Goal: Transaction & Acquisition: Download file/media

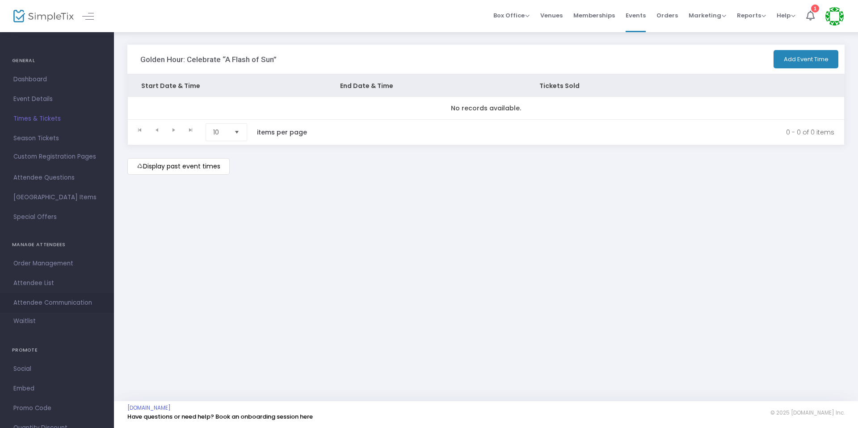
scroll to position [4, 0]
click at [50, 284] on span "Attendee List" at bounding box center [56, 282] width 87 height 12
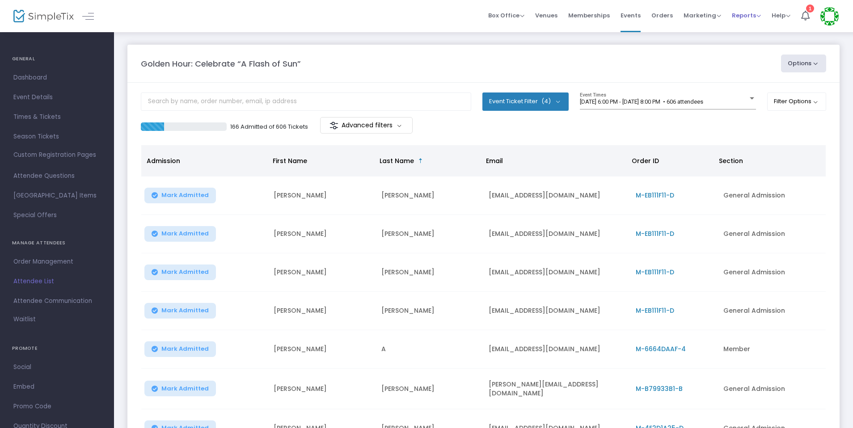
click at [735, 16] on span "Reports" at bounding box center [746, 15] width 29 height 8
click at [755, 33] on li "Analytics" at bounding box center [761, 29] width 58 height 17
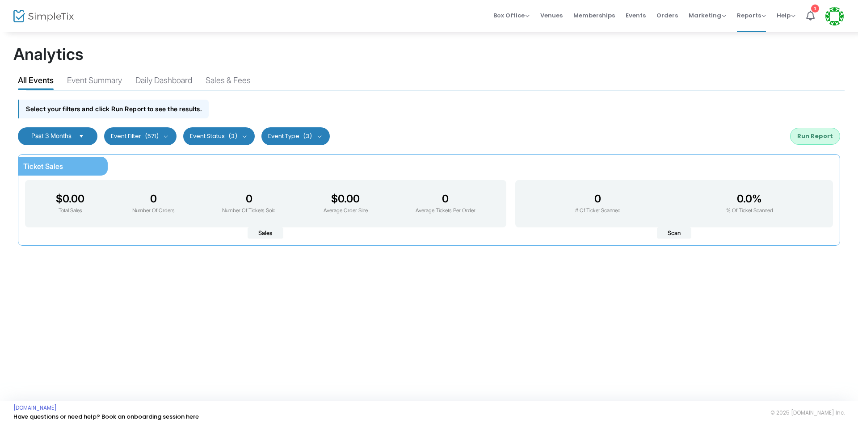
click at [80, 134] on span "Select" at bounding box center [81, 136] width 15 height 15
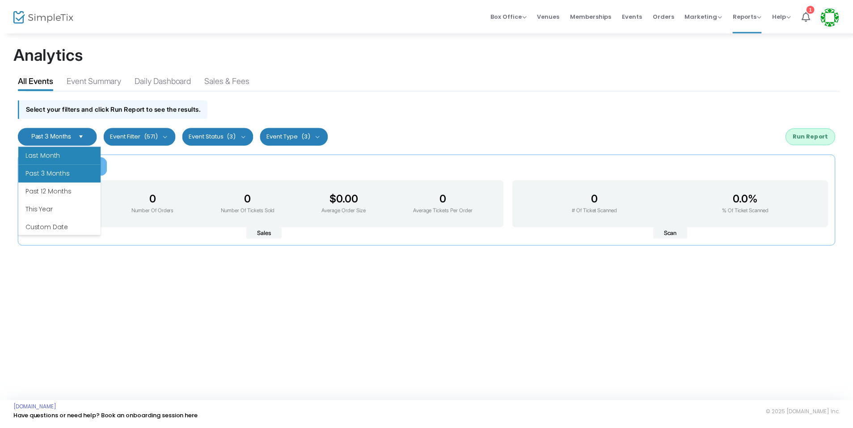
scroll to position [107, 0]
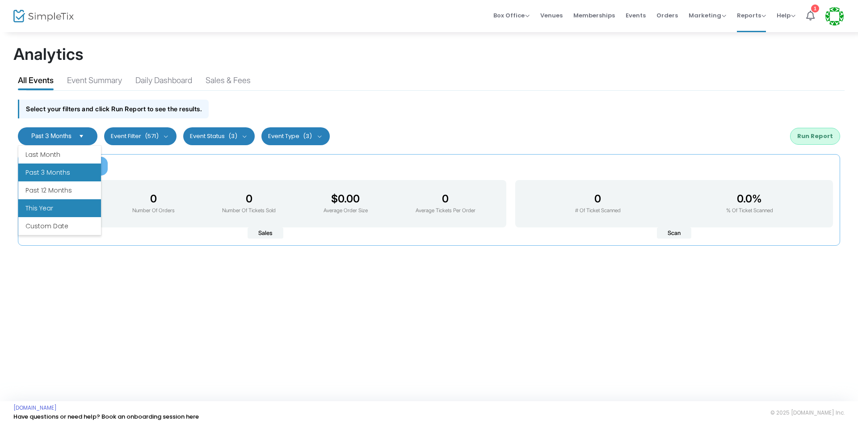
click at [69, 208] on li "This Year" at bounding box center [59, 208] width 83 height 18
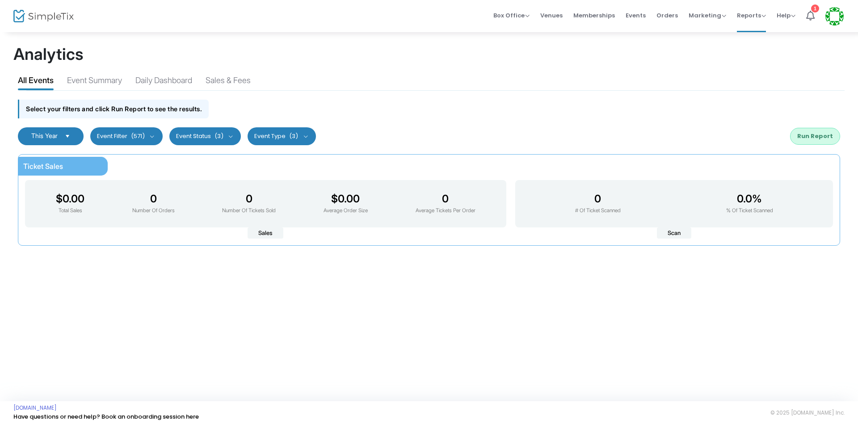
click at [392, 120] on div "Select your filters and click Run Report to see the results." at bounding box center [428, 107] width 831 height 32
click at [143, 138] on span "(571)" at bounding box center [138, 136] width 14 height 7
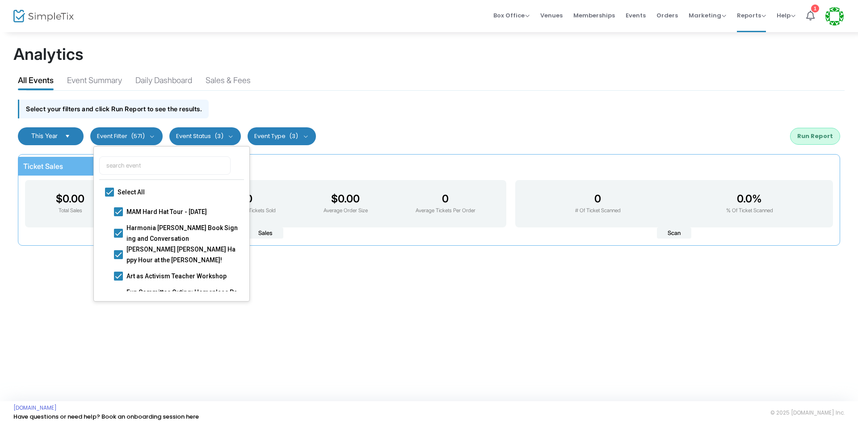
click at [227, 141] on button "Event Status (3)" at bounding box center [205, 136] width 72 height 18
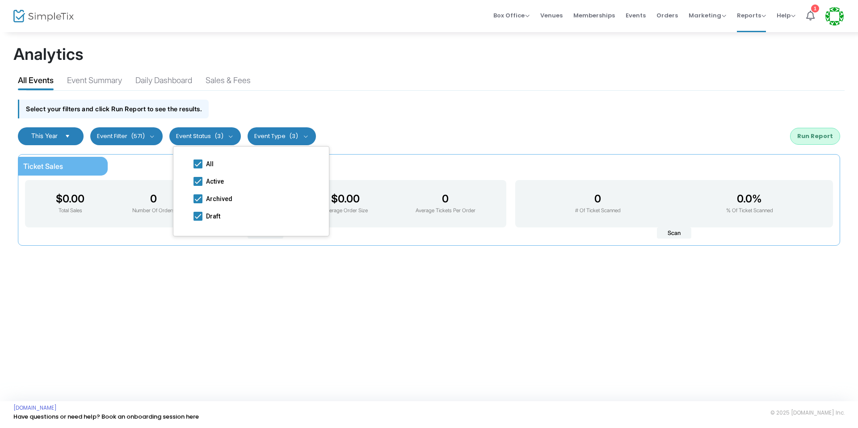
click at [297, 133] on span "(3)" at bounding box center [293, 136] width 9 height 7
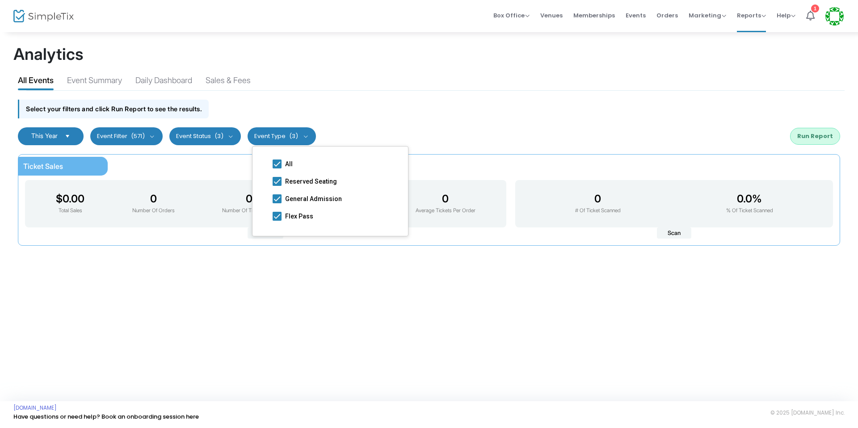
click at [311, 107] on div "Select your filters and click Run Report to see the results." at bounding box center [428, 107] width 831 height 32
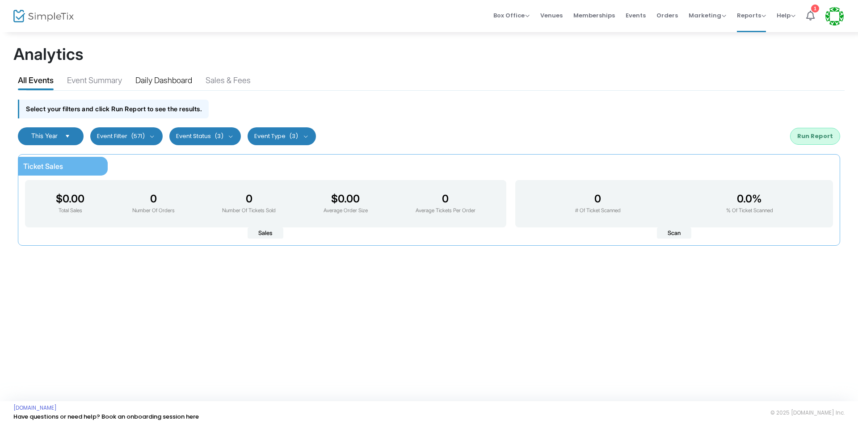
click at [164, 84] on div "Daily Dashboard" at bounding box center [163, 82] width 57 height 16
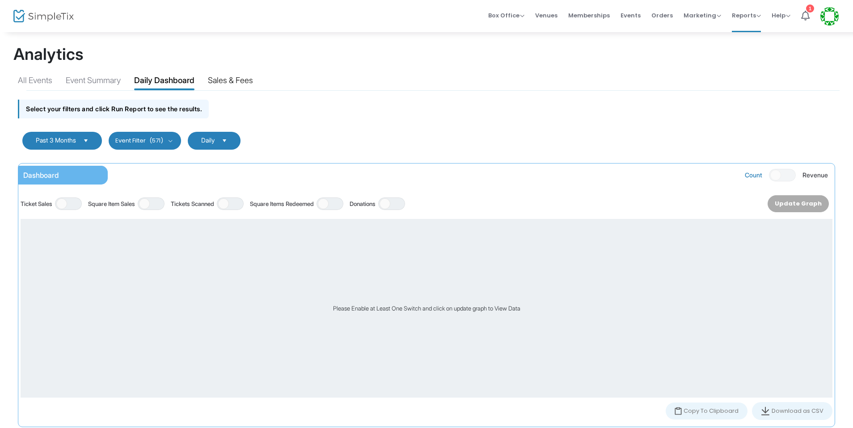
click at [226, 80] on div "Sales & Fees" at bounding box center [230, 82] width 45 height 16
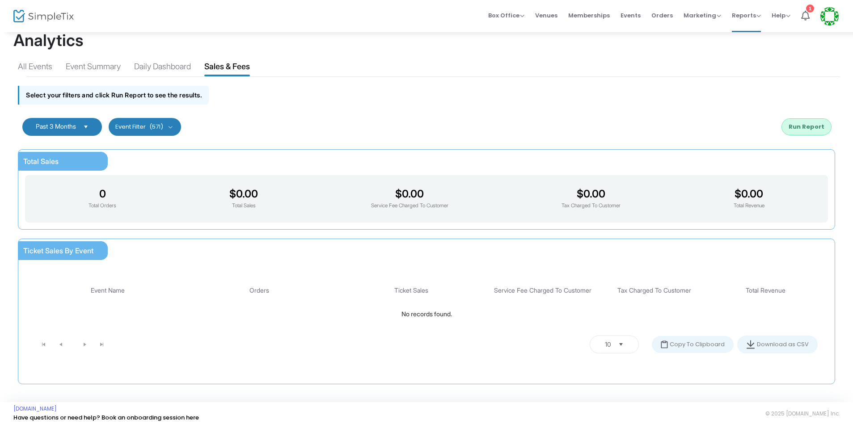
scroll to position [15, 0]
click at [86, 346] on kendo-pager-next-buttons at bounding box center [93, 343] width 34 height 13
click at [84, 344] on kendo-pager-next-buttons at bounding box center [93, 343] width 34 height 13
click at [76, 131] on kendo-dropdownlist "Past 3 Months" at bounding box center [62, 126] width 80 height 18
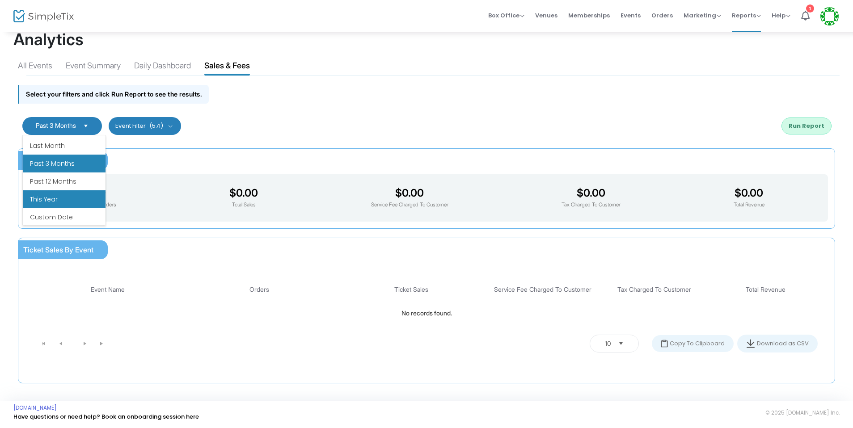
scroll to position [107, 0]
click at [69, 201] on li "This Year" at bounding box center [64, 198] width 83 height 18
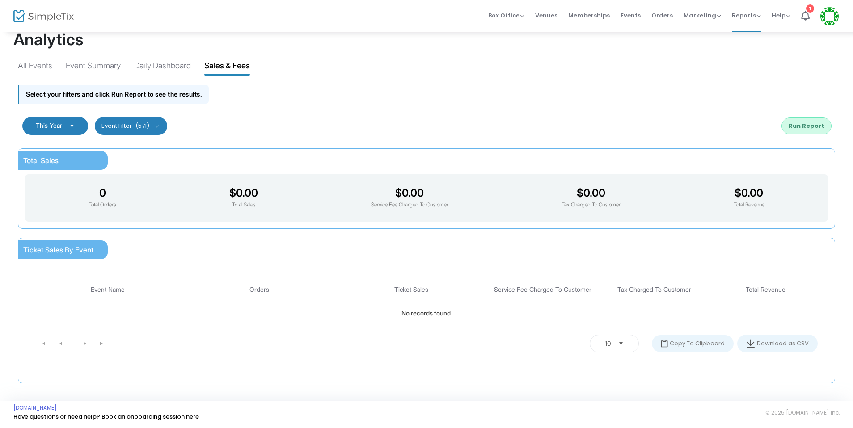
click at [801, 114] on div "This Year Last 30 Days Last 3 Months Last 6 Months Last 12 Months Custom Range …" at bounding box center [426, 126] width 826 height 36
click at [805, 128] on button "Run Report" at bounding box center [806, 126] width 50 height 17
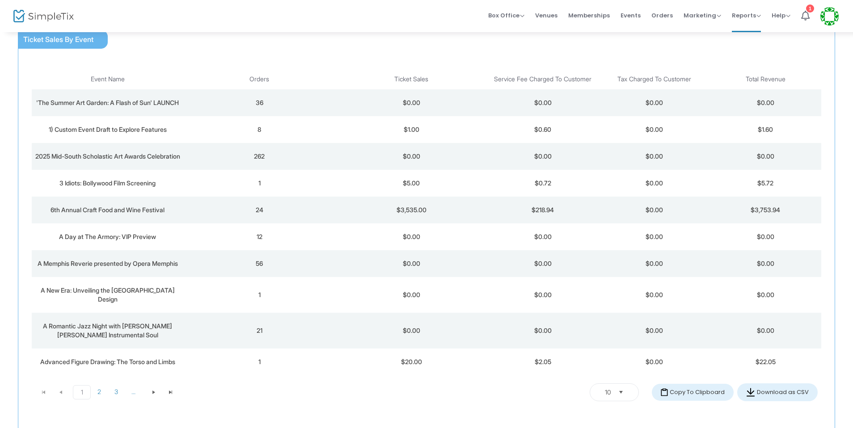
scroll to position [33, 0]
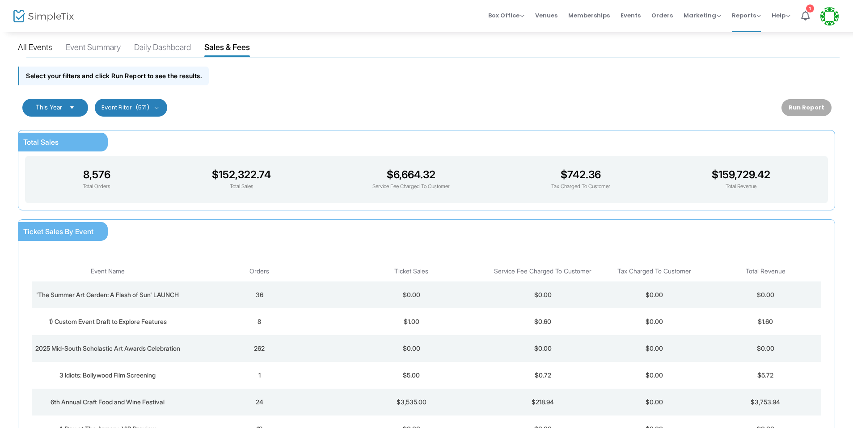
click at [43, 46] on div "All Events" at bounding box center [35, 49] width 34 height 16
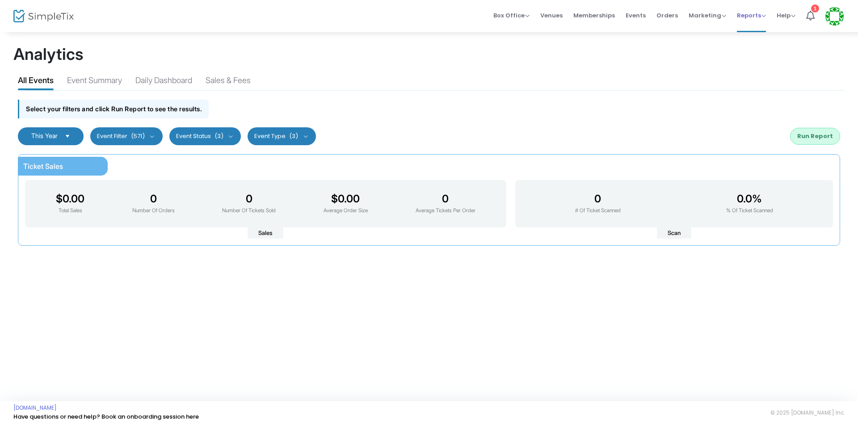
click at [749, 19] on span "Reports" at bounding box center [751, 15] width 29 height 8
click at [768, 46] on li "Sales Reports" at bounding box center [766, 47] width 58 height 17
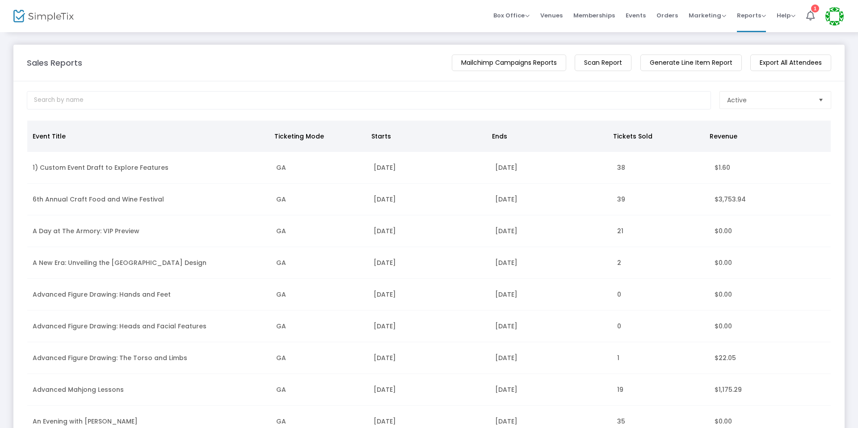
click at [779, 61] on m-button "Export All Attendees" at bounding box center [791, 63] width 81 height 17
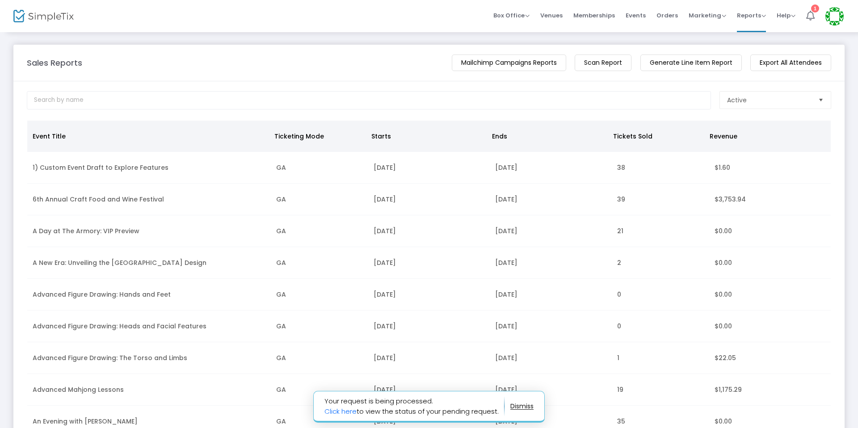
click at [814, 16] on li "1" at bounding box center [810, 16] width 19 height 32
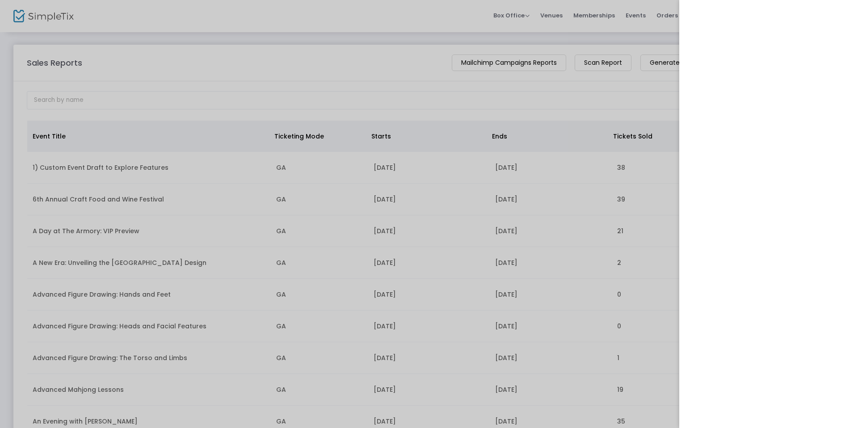
click at [584, 85] on div at bounding box center [429, 214] width 858 height 428
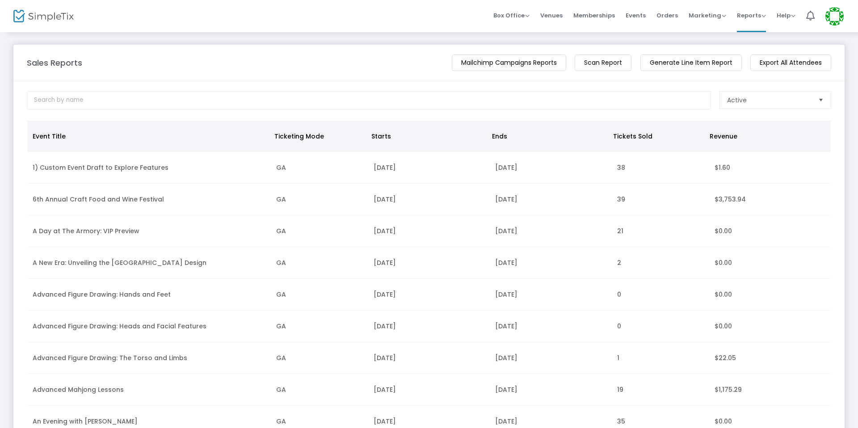
click at [805, 66] on m-button "Export All Attendees" at bounding box center [791, 63] width 81 height 17
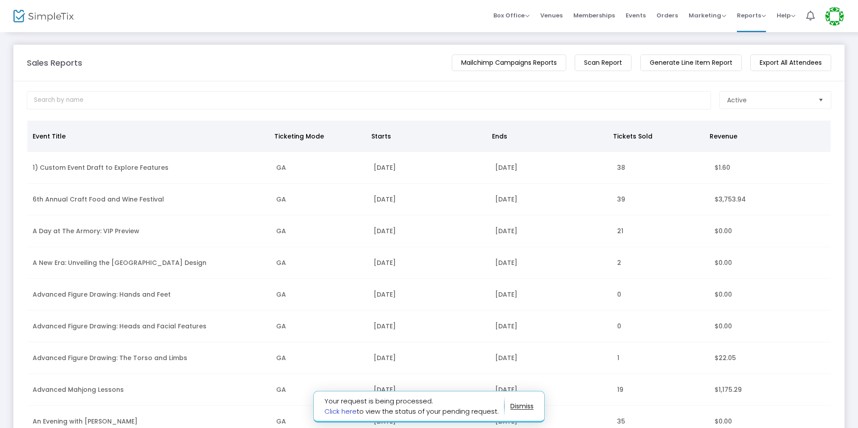
click at [350, 412] on link "Click here" at bounding box center [341, 411] width 32 height 9
click at [26, 20] on img at bounding box center [43, 16] width 60 height 13
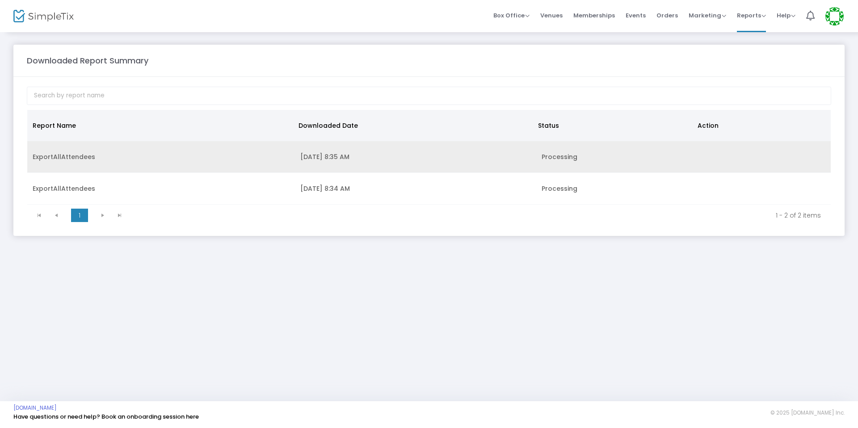
click at [409, 157] on div "8/13/2025 8:35 AM" at bounding box center [415, 156] width 230 height 9
click at [336, 165] on td "8/13/2025 8:35 AM" at bounding box center [415, 157] width 241 height 32
